Goal: Entertainment & Leisure: Consume media (video, audio)

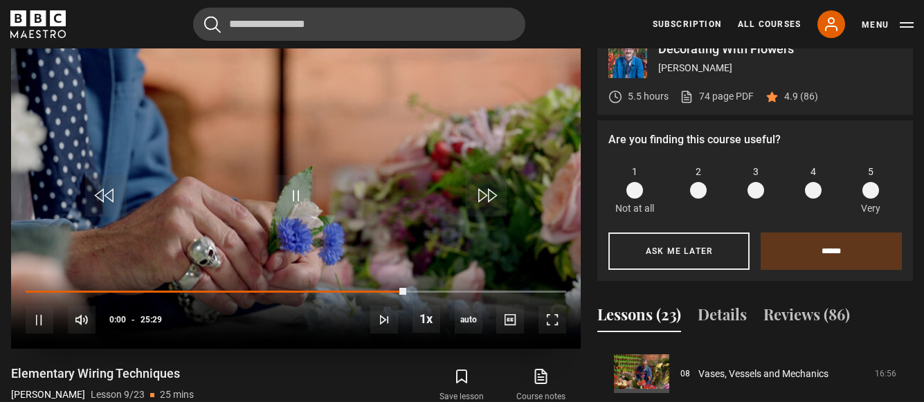
click at [332, 181] on video "Video Player" at bounding box center [296, 188] width 570 height 321
drag, startPoint x: 553, startPoint y: 276, endPoint x: 262, endPoint y: 262, distance: 291.1
click at [262, 273] on div "10s Skip Back 10 seconds Pause 10s Skip Forward 10 seconds Loaded : 0.00% 24:35…" at bounding box center [296, 311] width 570 height 77
click at [487, 279] on div "10s Skip Back 10 seconds Pause 10s Skip Forward 10 seconds Loaded : 46.46% 21:4…" at bounding box center [296, 311] width 570 height 77
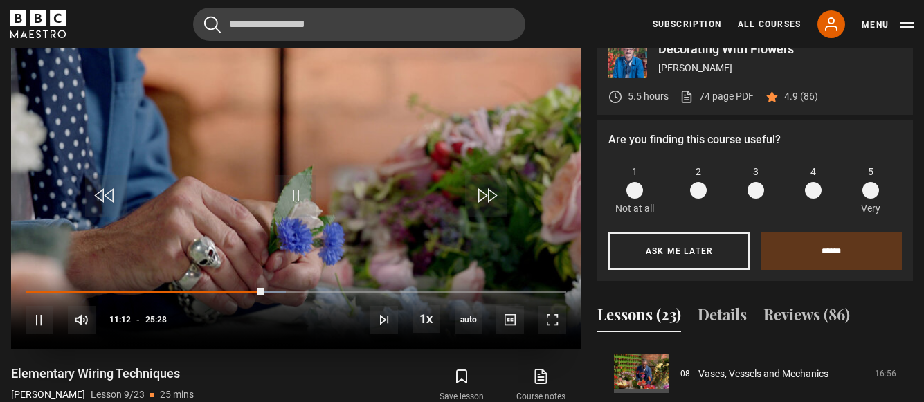
click at [280, 205] on video "Video Player" at bounding box center [296, 188] width 570 height 321
click at [295, 182] on span "Video Player" at bounding box center [296, 196] width 42 height 42
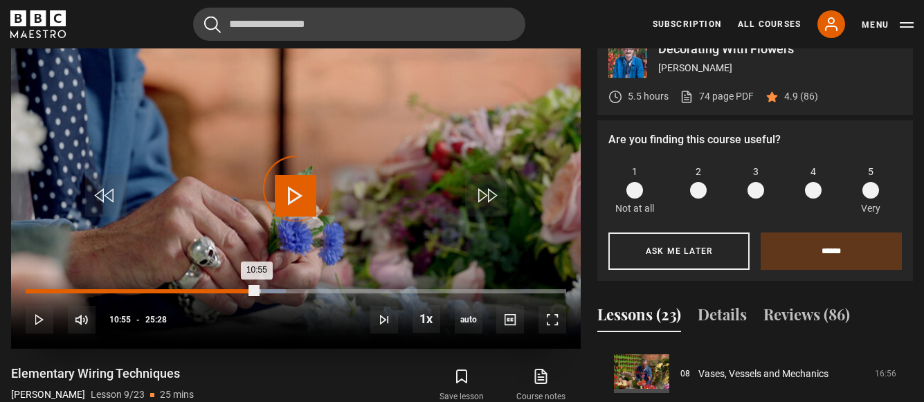
drag, startPoint x: 258, startPoint y: 277, endPoint x: 120, endPoint y: 281, distance: 137.8
click at [120, 298] on div "Loaded : 48.09% 05:07 10:55" at bounding box center [296, 299] width 541 height 2
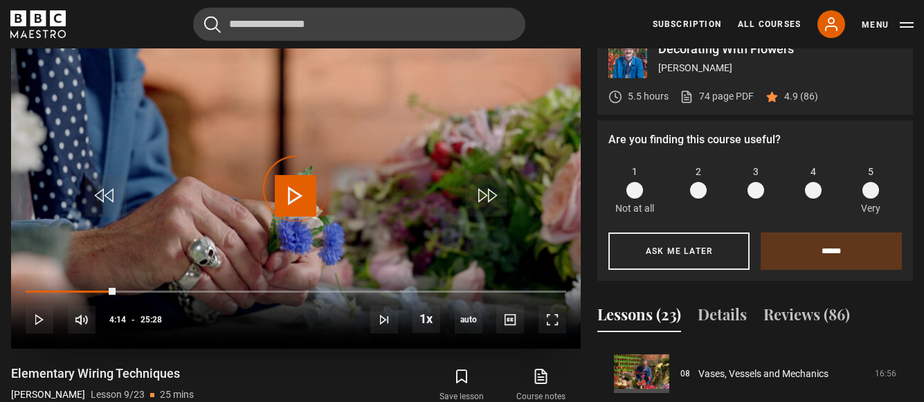
drag, startPoint x: 116, startPoint y: 271, endPoint x: 95, endPoint y: 270, distance: 20.8
click at [95, 273] on div "10s Skip Back 10 seconds Play 10s Skip Forward 10 seconds Loaded : 0.00% 03:54 …" at bounding box center [296, 311] width 570 height 77
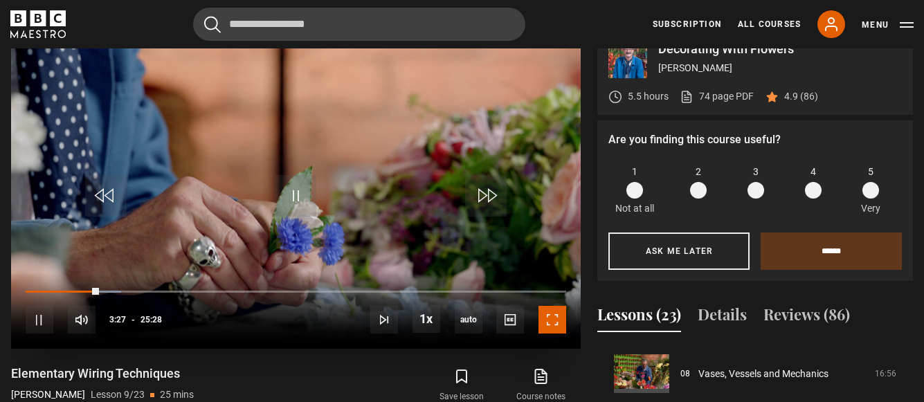
click at [549, 306] on span "Video Player" at bounding box center [553, 320] width 28 height 28
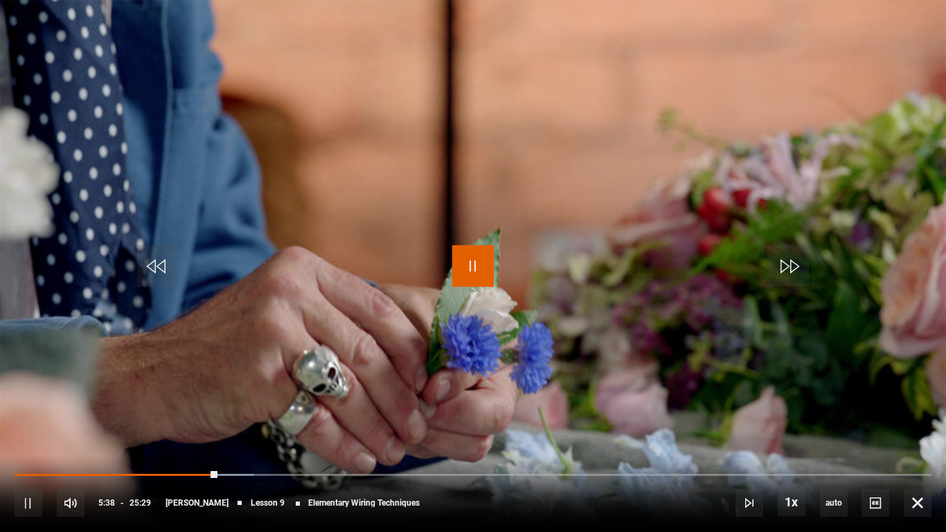
click at [462, 246] on span "Video Player" at bounding box center [473, 266] width 42 height 42
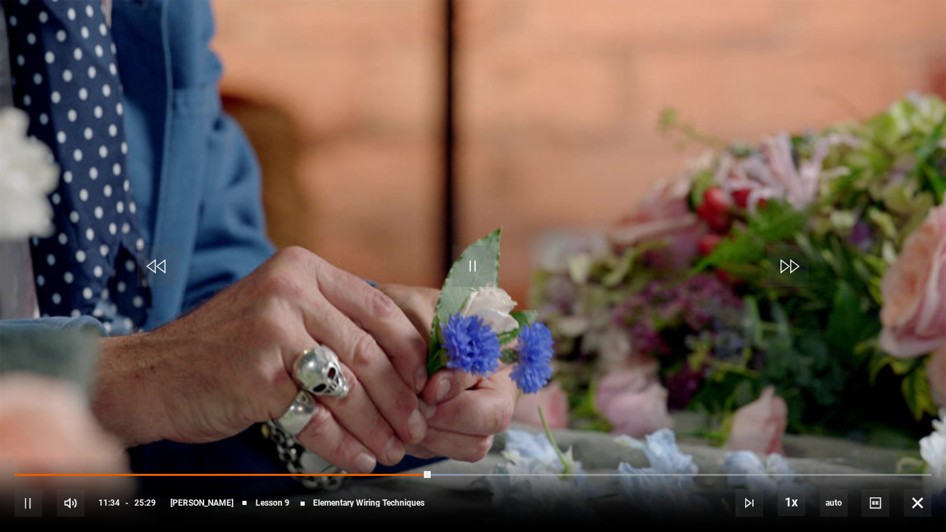
click at [447, 276] on video "Video Player" at bounding box center [473, 266] width 946 height 532
click at [471, 268] on span "Video Player" at bounding box center [473, 266] width 42 height 42
click at [377, 248] on video "Video Player" at bounding box center [473, 266] width 946 height 532
